Goal: Information Seeking & Learning: Learn about a topic

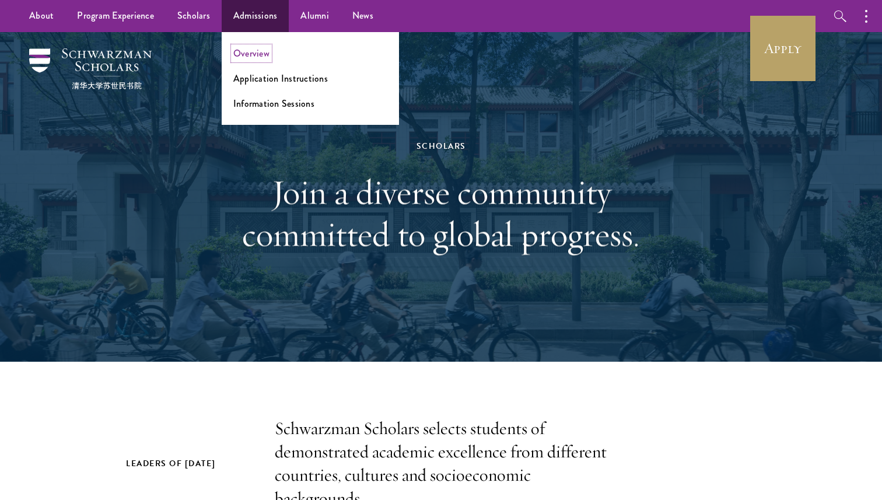
click at [265, 54] on link "Overview" at bounding box center [251, 53] width 36 height 13
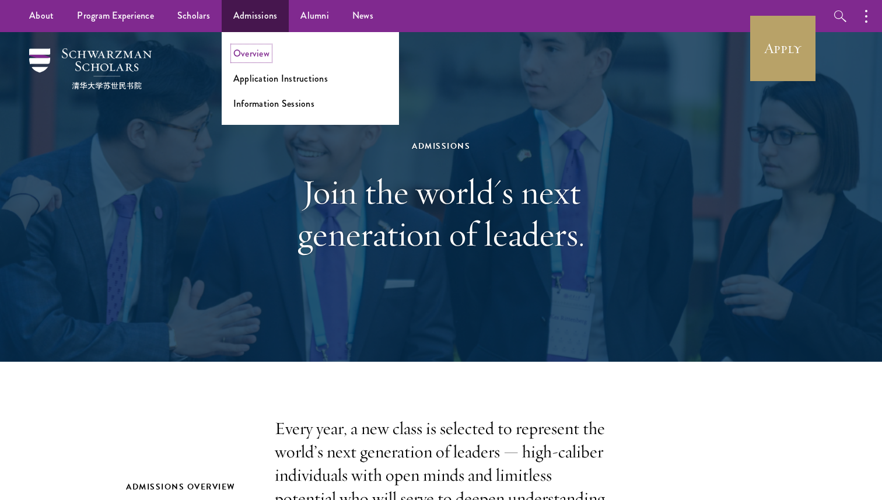
click at [254, 48] on link "Overview" at bounding box center [251, 53] width 36 height 13
